Goal: Communication & Community: Ask a question

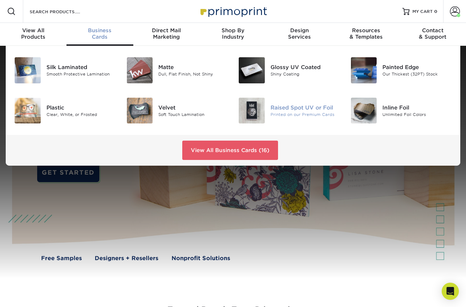
click at [291, 107] on div "Raised Spot UV or Foil" at bounding box center [305, 107] width 69 height 8
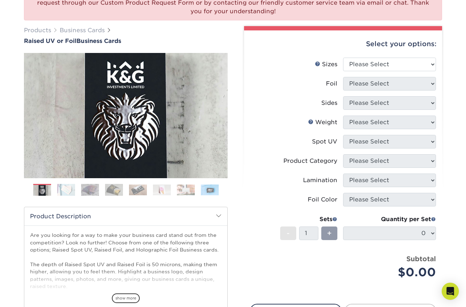
scroll to position [85, 0]
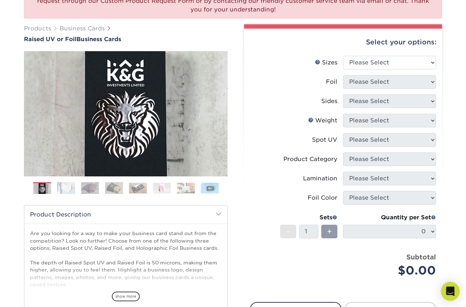
click at [450, 288] on icon "Open Intercom Messenger" at bounding box center [450, 290] width 8 height 9
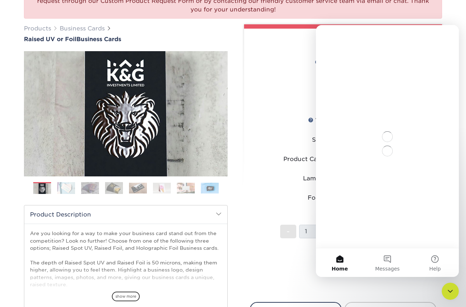
scroll to position [0, 0]
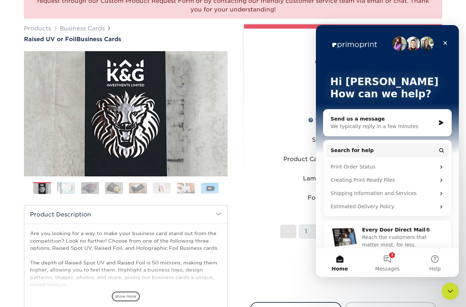
click at [363, 127] on div "We typically reply in a few minutes" at bounding box center [383, 127] width 105 height 8
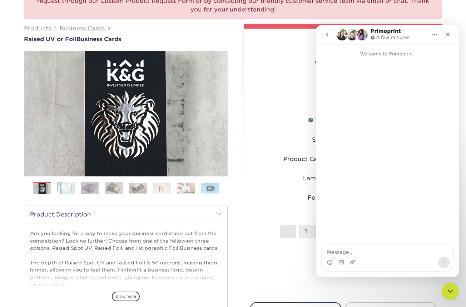
click at [342, 252] on textarea "Message…" at bounding box center [387, 250] width 131 height 12
type textarea "hello"
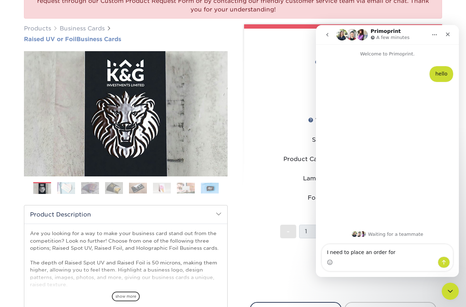
type textarea "I need to place an order for"
click at [162, 40] on h1 "Raised UV or Foil Business Cards" at bounding box center [126, 39] width 204 height 7
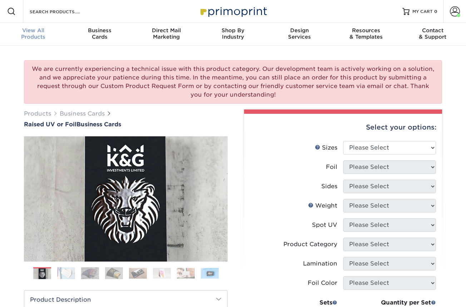
drag, startPoint x: 17, startPoint y: 121, endPoint x: 139, endPoint y: 121, distance: 121.5
click at [139, 121] on div "We are currently experiencing a technical issue with this product category. Our…" at bounding box center [233, 261] width 466 height 431
copy h1 "Raised UV or Foil Business Cards"
click at [448, 289] on icon "Open Intercom Messenger" at bounding box center [450, 290] width 8 height 9
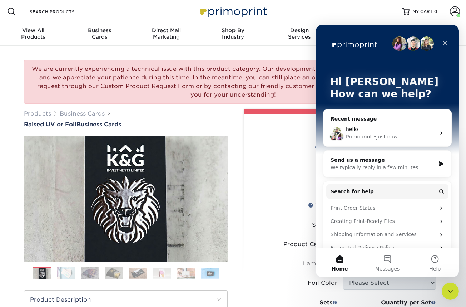
click at [387, 125] on div "hello Primoprint • Just now" at bounding box center [387, 133] width 128 height 26
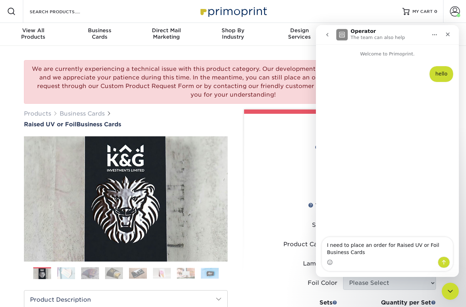
drag, startPoint x: 415, startPoint y: 244, endPoint x: 431, endPoint y: 244, distance: 16.4
click at [431, 244] on textarea "I need to place an order for Raised UV or Foil Business Cards" at bounding box center [387, 246] width 131 height 19
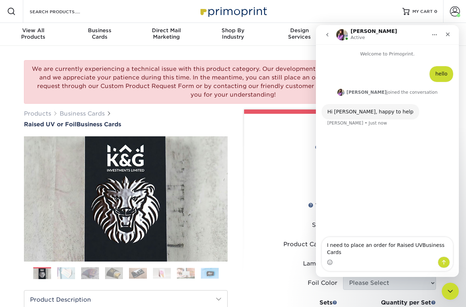
type textarea "I need to place an order for Raised UV Business Cards"
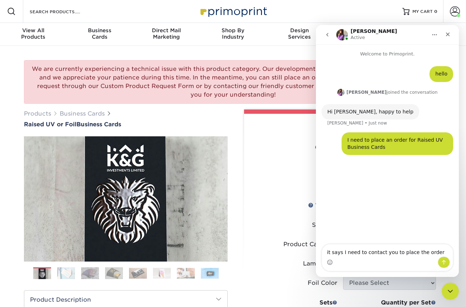
type textarea "it says I need to contact you to place the order?"
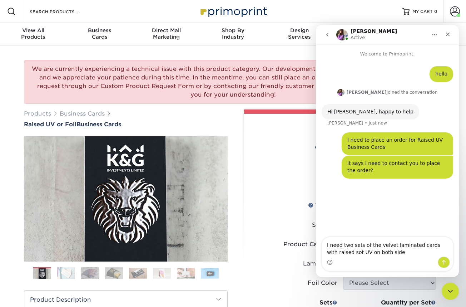
type textarea "I need two sets of the velvet laminated cards with raised sot UV on both sides"
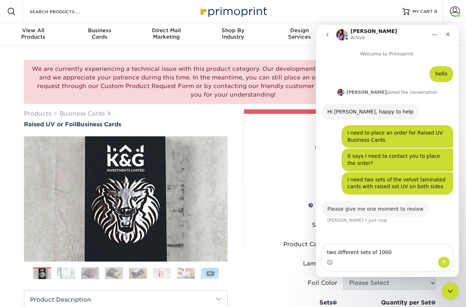
click at [367, 251] on textarea "two different sets of 1000" at bounding box center [387, 250] width 131 height 12
type textarea "two different sets/desings of 1000"
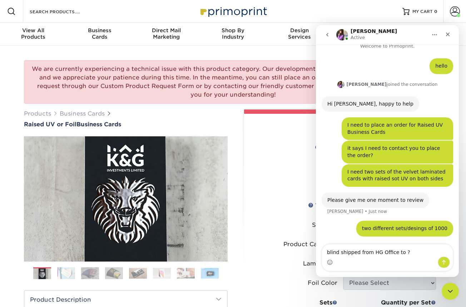
scroll to position [6, 0]
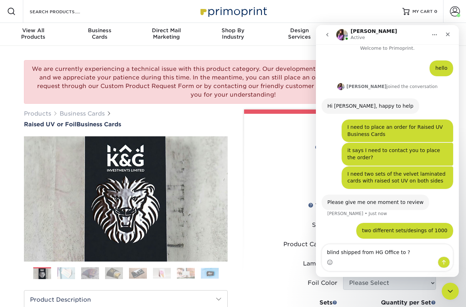
type textarea "blind shipped from HG Office to"
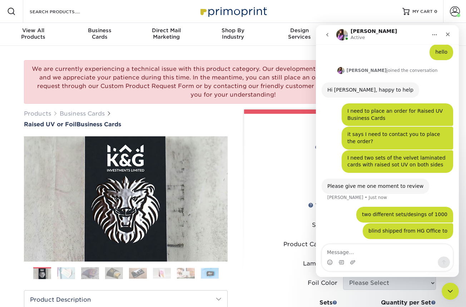
type textarea "Raised UV or Foil Business Cards"
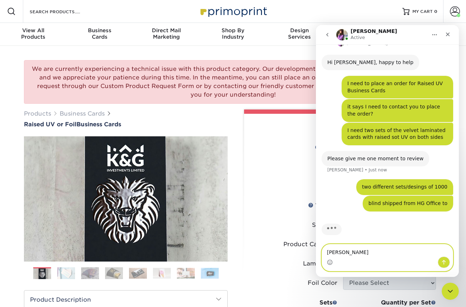
click at [334, 251] on textarea "[PERSON_NAME]" at bounding box center [387, 250] width 131 height 12
click at [367, 251] on textarea "[PERSON_NAME]" at bounding box center [387, 250] width 131 height 12
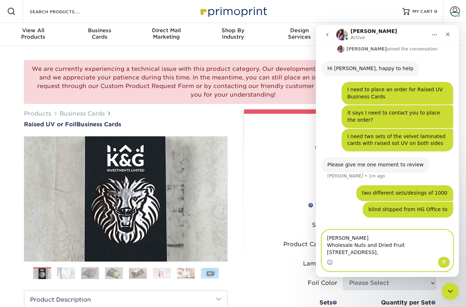
scroll to position [71, 0]
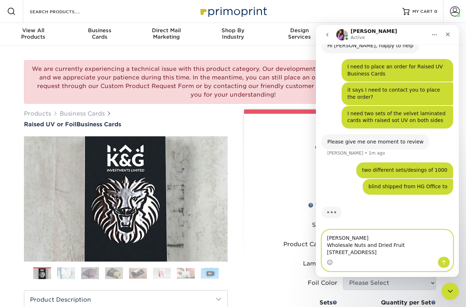
type textarea "[PERSON_NAME] Wholesale Nuts and Dried Fruit [STREET_ADDRESS]"
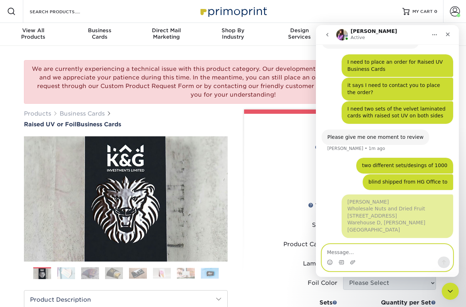
scroll to position [86, 0]
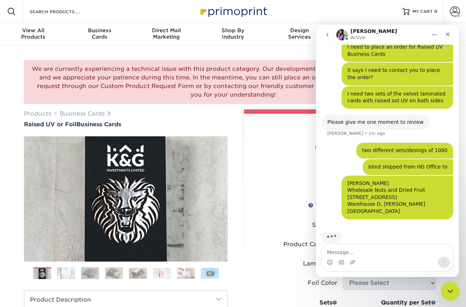
click at [456, 289] on div "Close Intercom Messenger" at bounding box center [449, 289] width 17 height 17
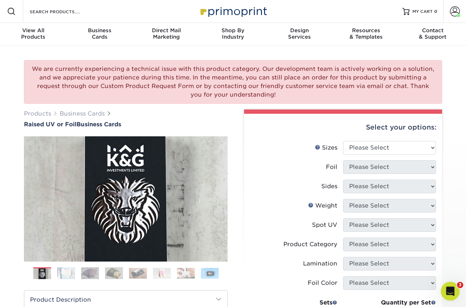
scroll to position [0, 0]
click at [456, 289] on div "Open Intercom Messenger" at bounding box center [449, 290] width 24 height 24
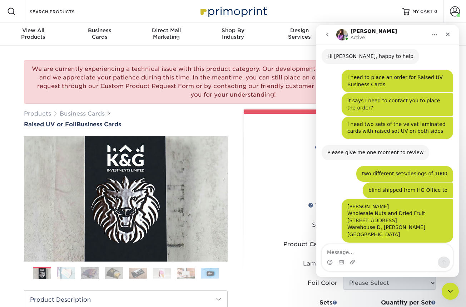
scroll to position [96, 0]
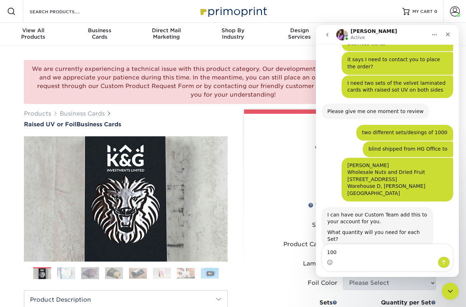
type textarea "1000"
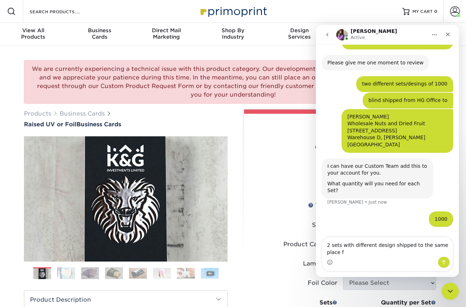
scroll to position [152, 0]
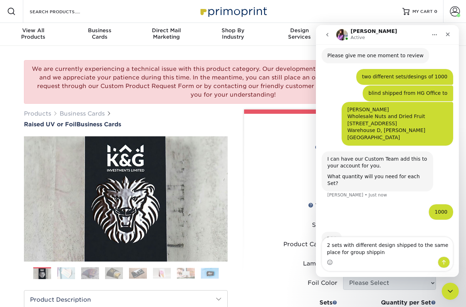
type textarea "2 sets with different design shipped to the same place for group shipping"
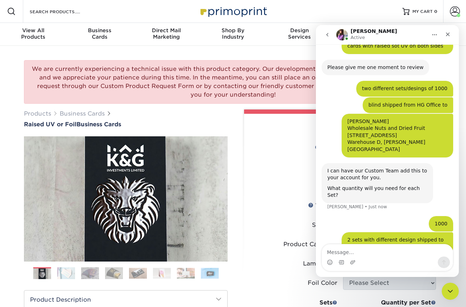
scroll to position [168, 0]
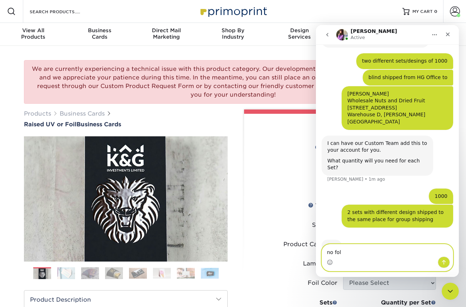
type textarea "no foll"
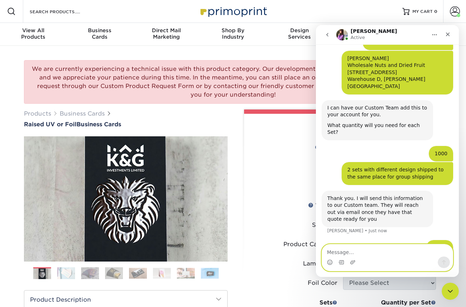
scroll to position [203, 0]
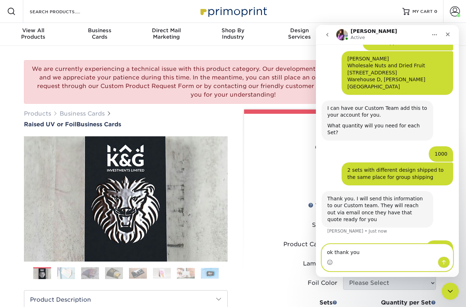
type textarea "ok thank you!"
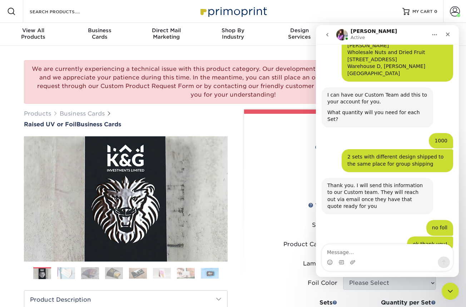
scroll to position [240, 0]
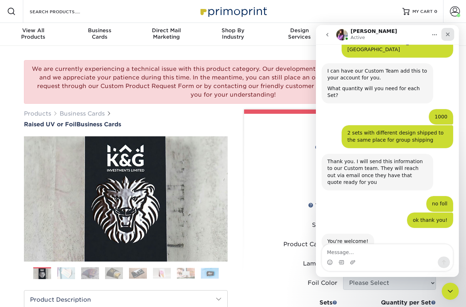
click at [447, 36] on icon "Close" at bounding box center [448, 34] width 6 height 6
